Goal: Information Seeking & Learning: Learn about a topic

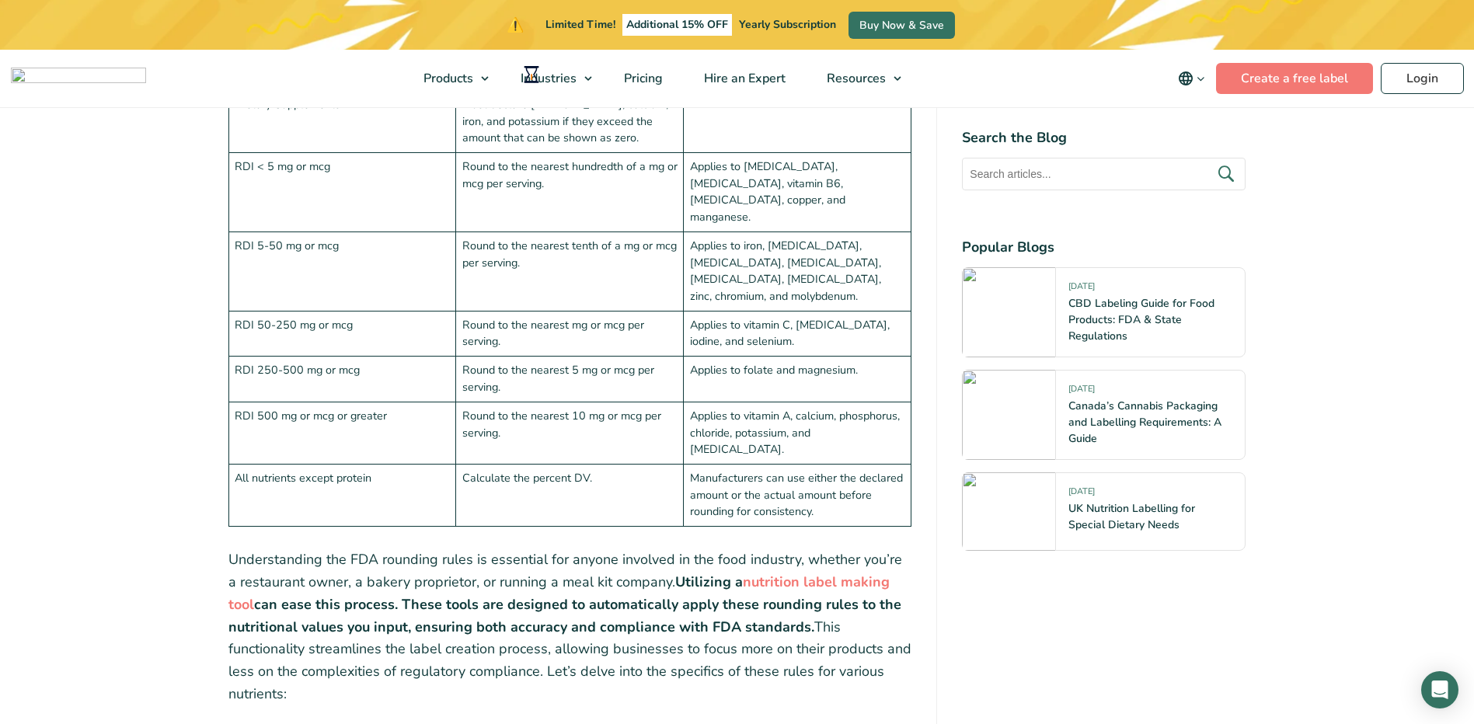
scroll to position [3809, 0]
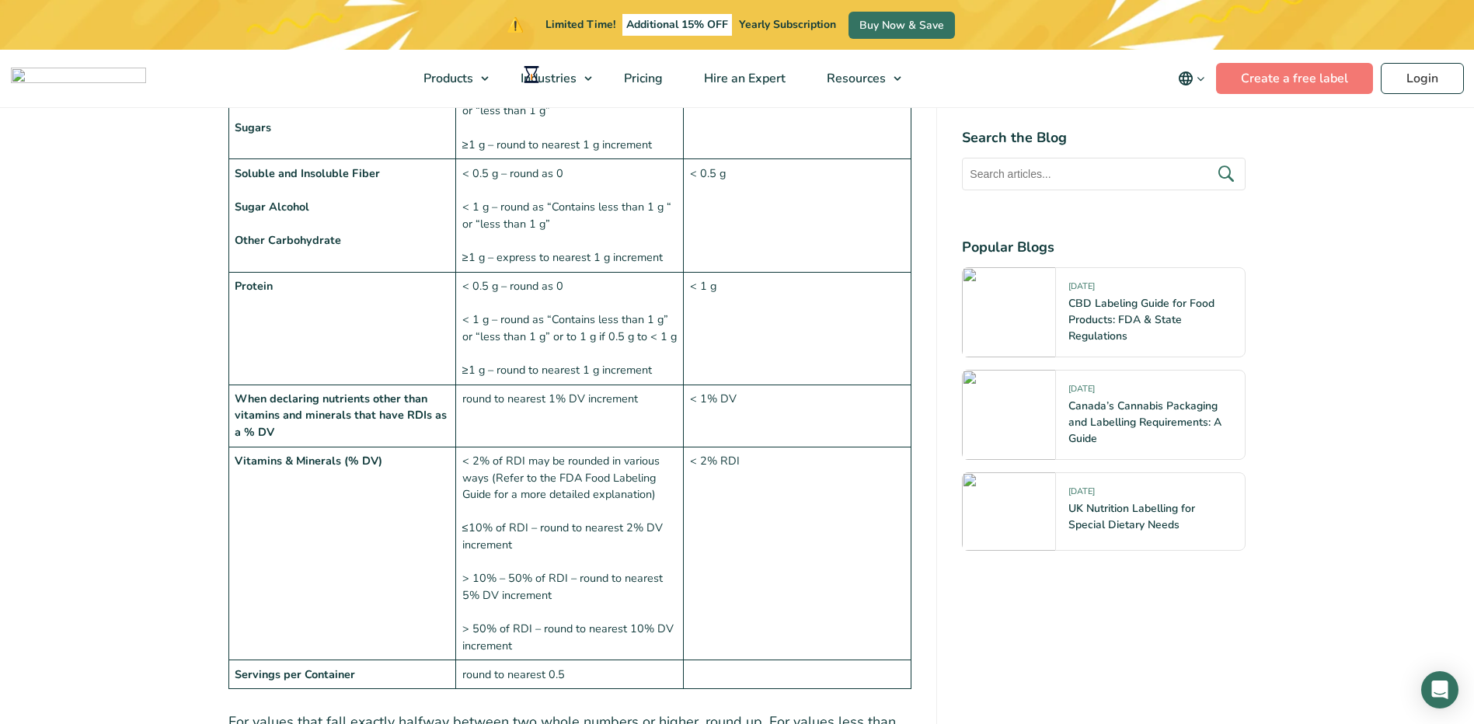
scroll to position [1788, 0]
